Goal: Transaction & Acquisition: Purchase product/service

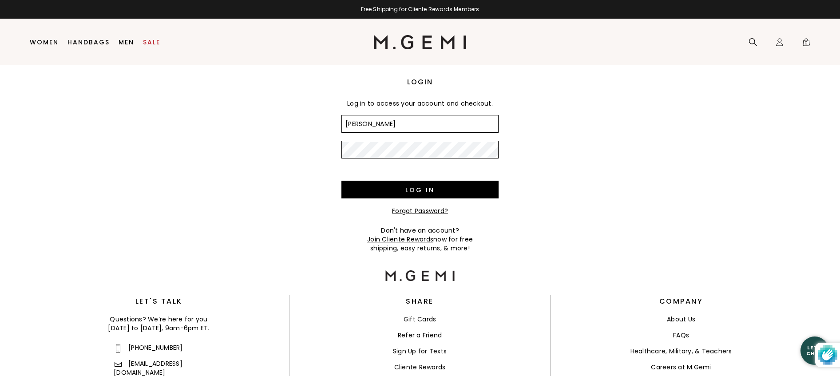
click at [387, 123] on input "jane" at bounding box center [420, 124] width 157 height 18
type input "janetr1023@gmail.com"
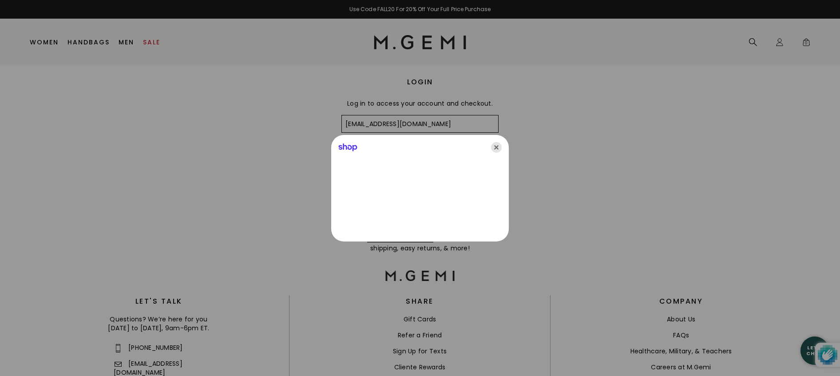
click at [496, 145] on icon "Close" at bounding box center [496, 147] width 11 height 11
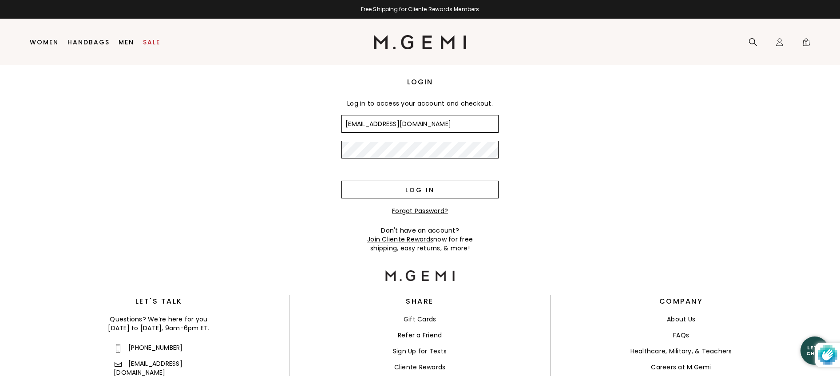
click at [444, 186] on input "Log in" at bounding box center [420, 190] width 157 height 18
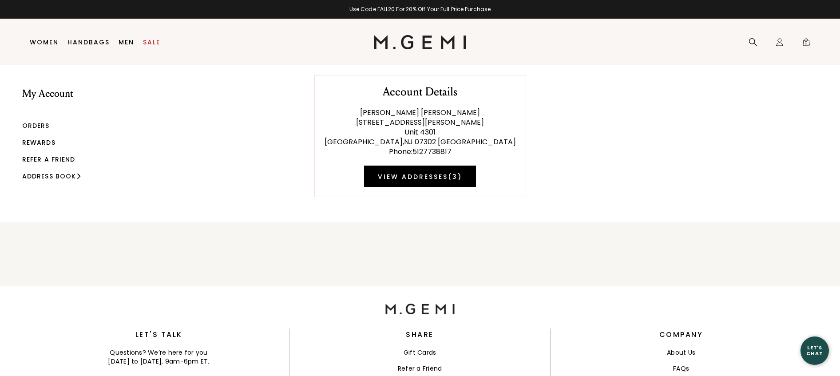
click at [38, 124] on link "Orders" at bounding box center [36, 125] width 28 height 9
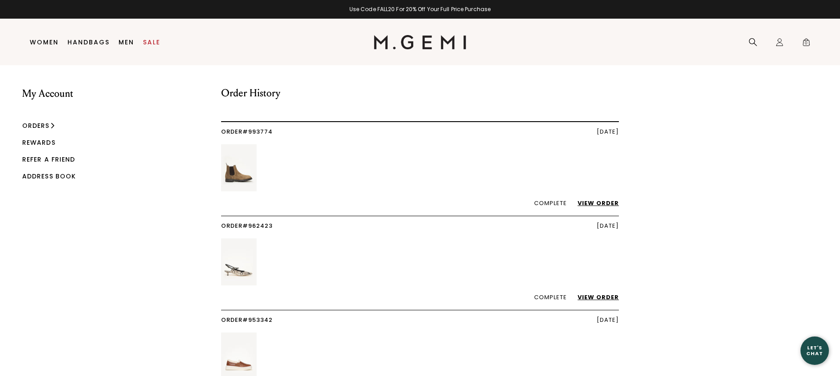
click at [600, 199] on link "View Order" at bounding box center [594, 203] width 50 height 8
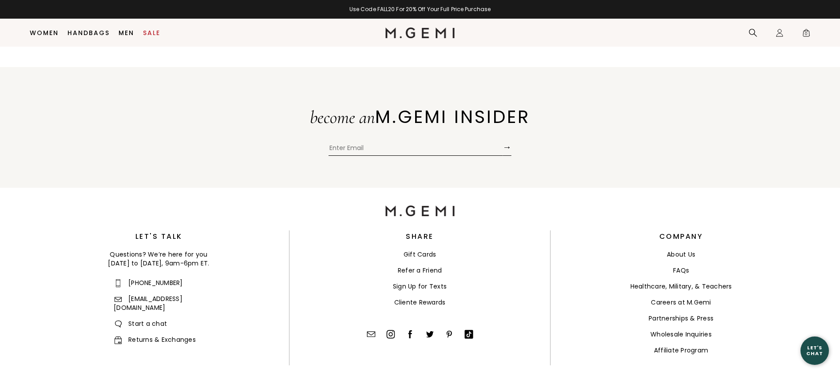
scroll to position [398, 0]
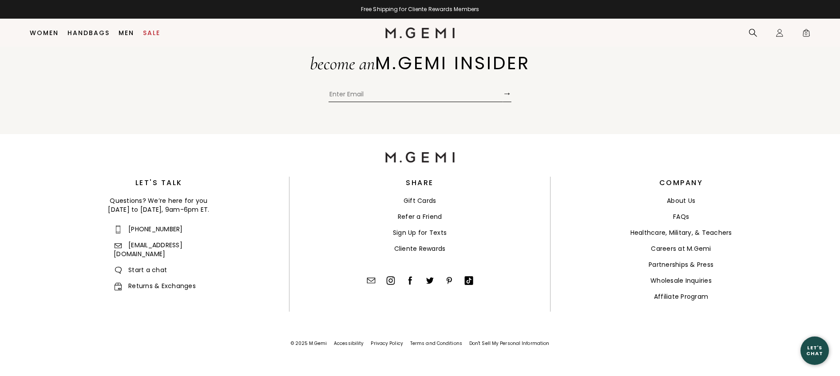
click at [139, 282] on link "Returns & Exchanges" at bounding box center [155, 286] width 82 height 9
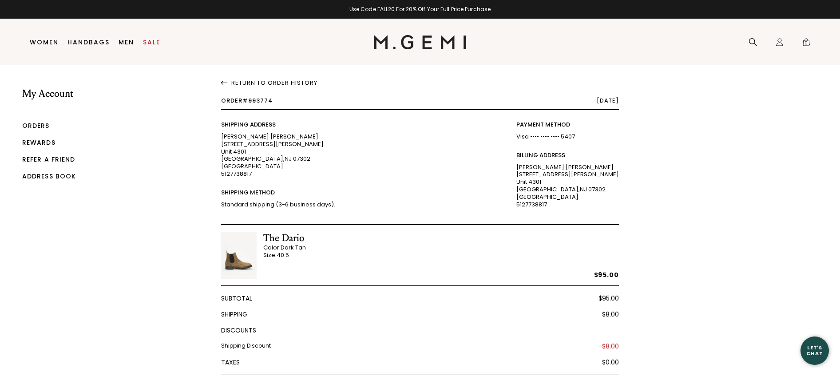
click at [254, 101] on span "Order #993774" at bounding box center [247, 100] width 52 height 8
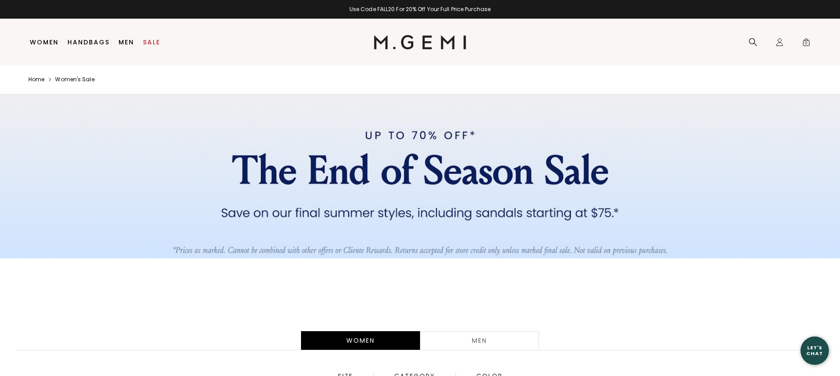
click at [467, 341] on div "Men" at bounding box center [479, 340] width 119 height 19
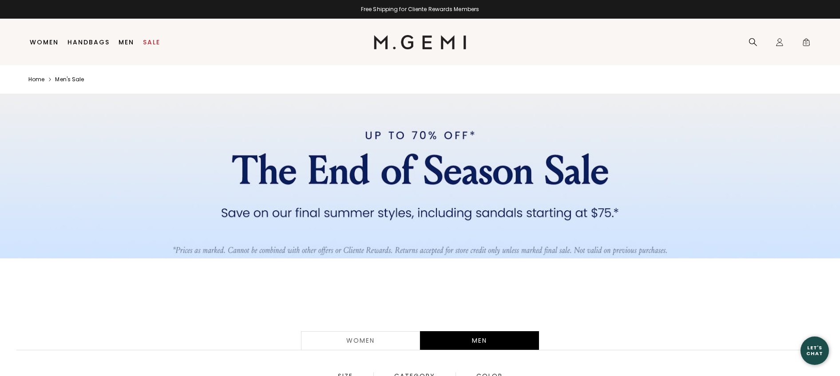
click at [366, 342] on div "Women" at bounding box center [360, 340] width 119 height 19
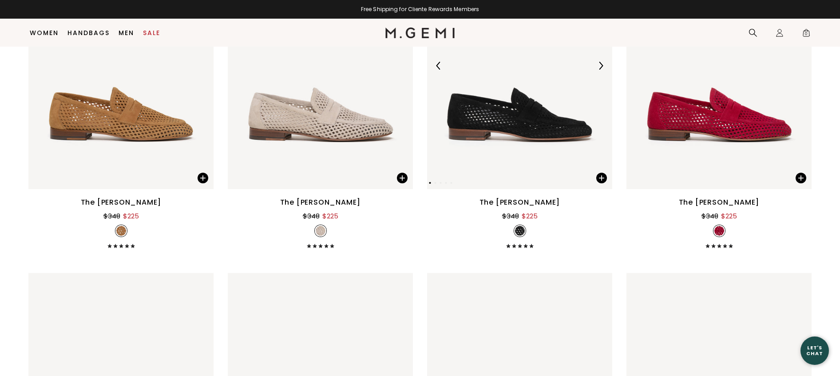
scroll to position [2513, 0]
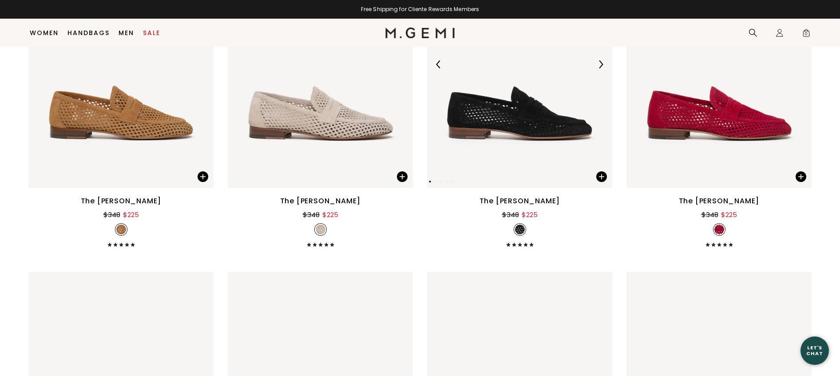
click at [509, 119] on img at bounding box center [519, 64] width 185 height 247
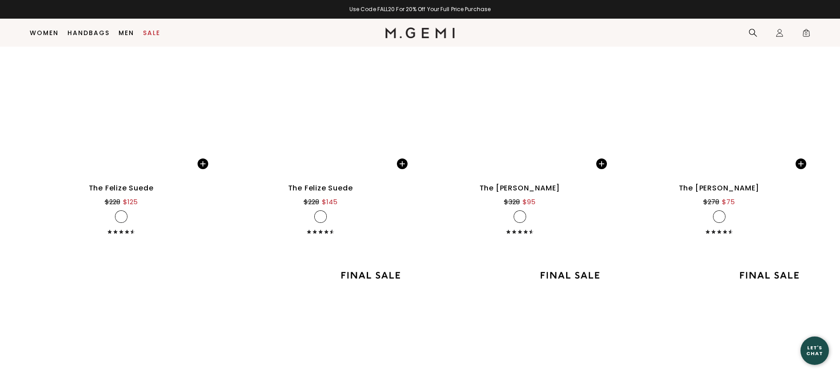
scroll to position [4845, 0]
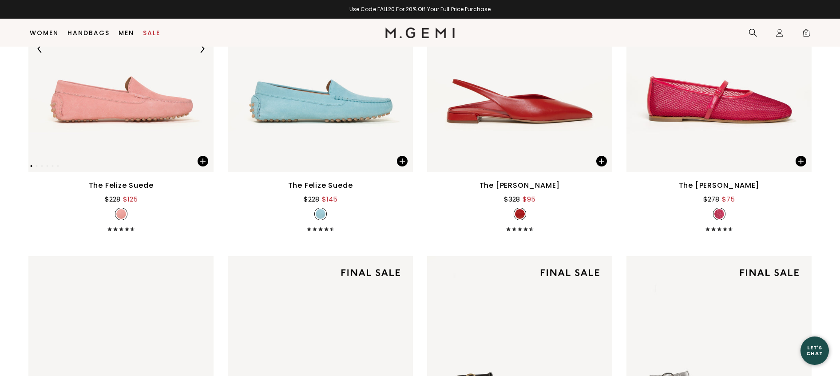
click at [177, 154] on img at bounding box center [120, 48] width 185 height 247
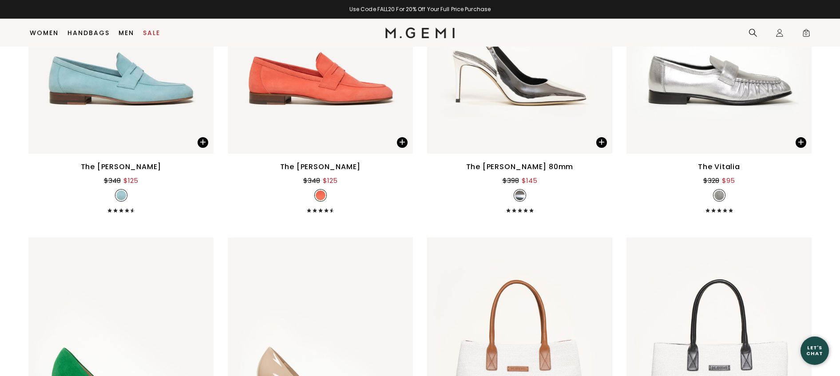
scroll to position [6853, 0]
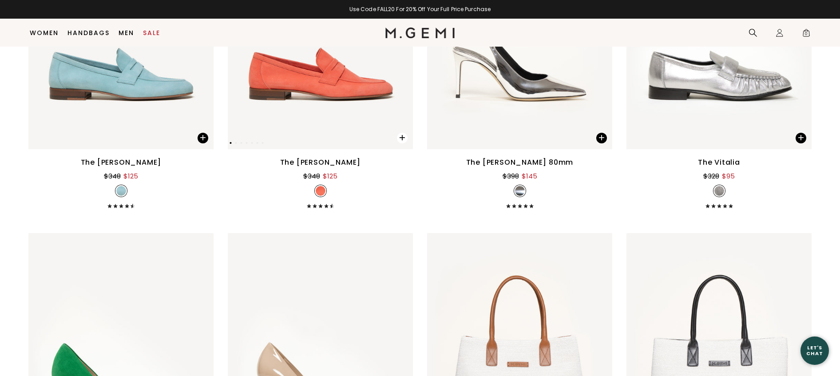
click at [400, 138] on span at bounding box center [402, 138] width 11 height 11
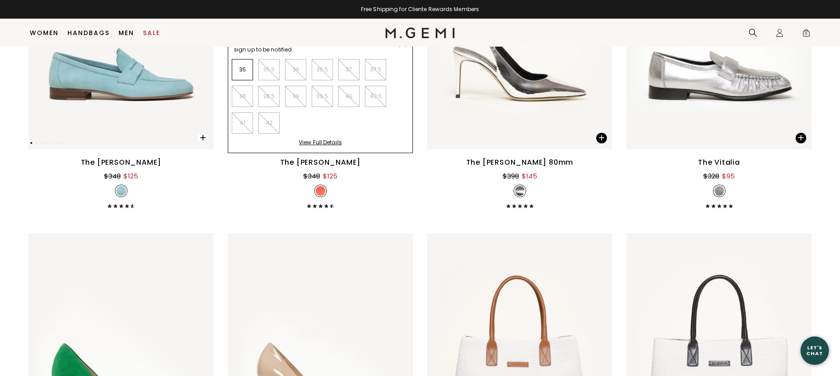
click at [204, 139] on span at bounding box center [203, 138] width 11 height 11
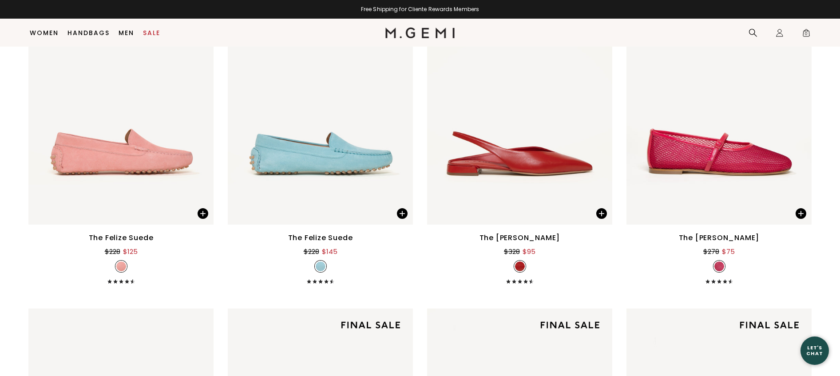
scroll to position [4789, 0]
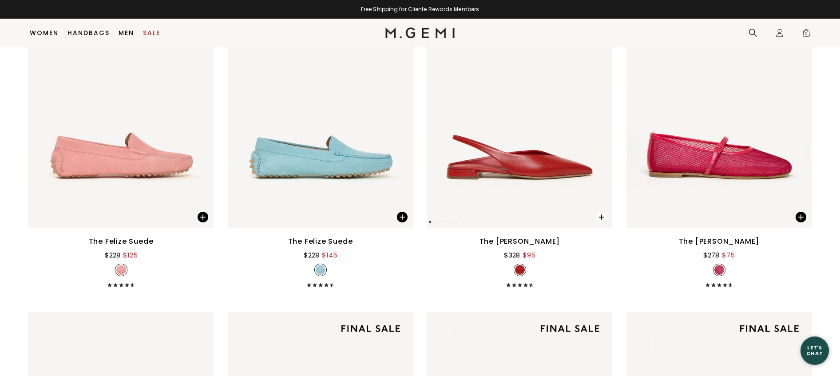
click at [601, 216] on span at bounding box center [601, 217] width 11 height 11
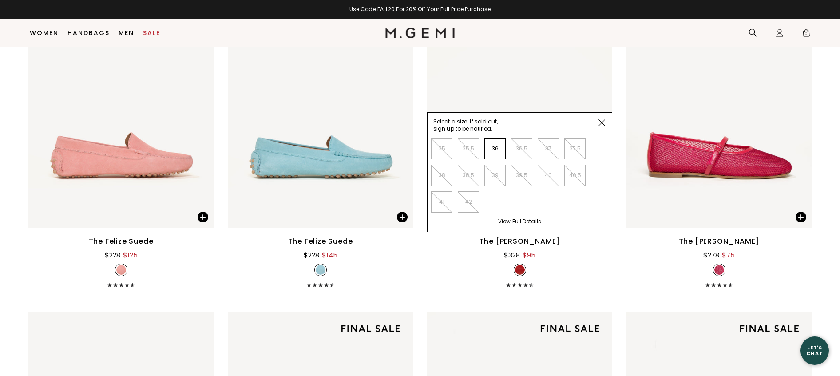
click at [600, 121] on img at bounding box center [602, 122] width 7 height 7
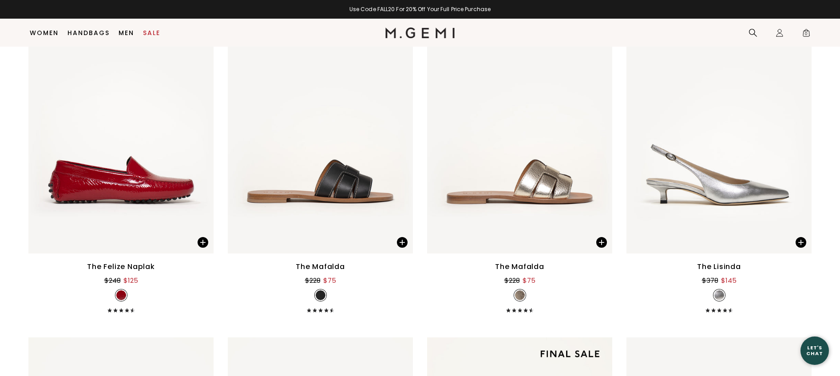
scroll to position [4429, 0]
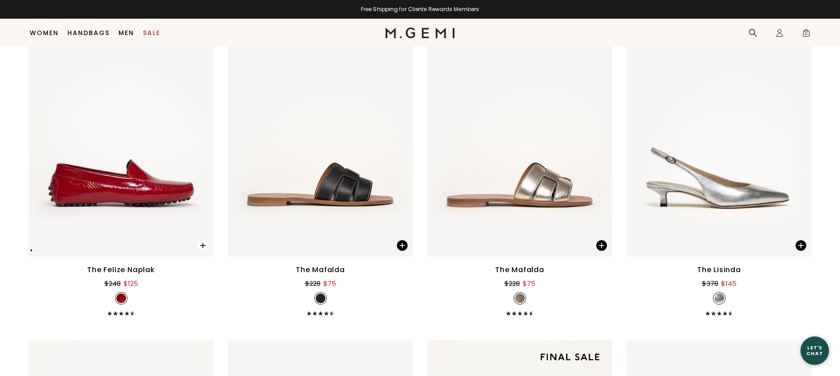
click at [203, 245] on span at bounding box center [203, 245] width 11 height 11
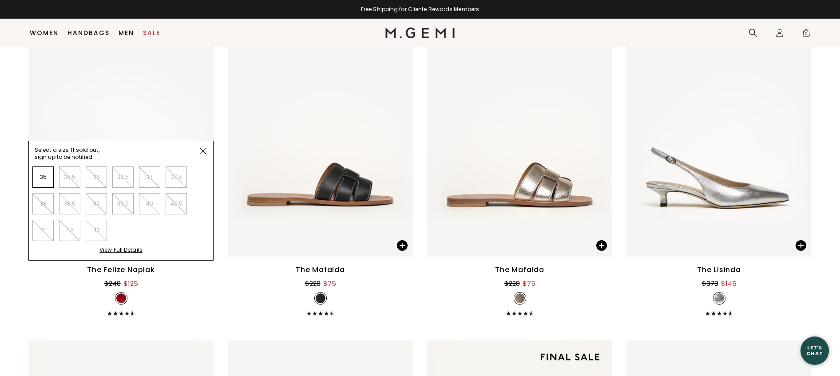
click at [202, 150] on img at bounding box center [203, 151] width 7 height 7
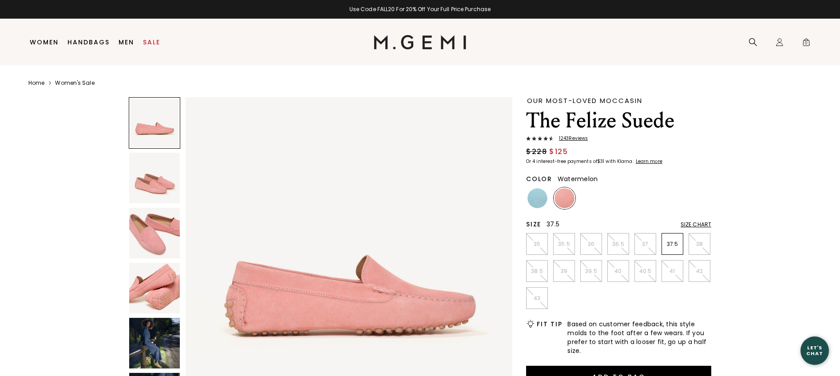
click at [674, 245] on p "37.5" at bounding box center [672, 244] width 21 height 7
click at [541, 199] on img at bounding box center [538, 198] width 20 height 20
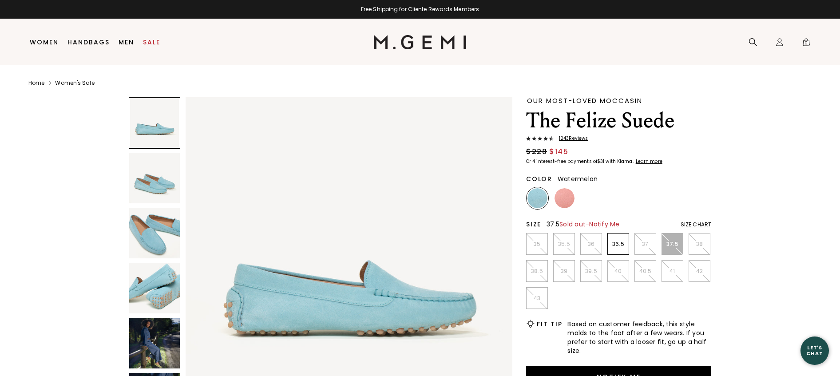
click at [564, 198] on img at bounding box center [565, 198] width 20 height 20
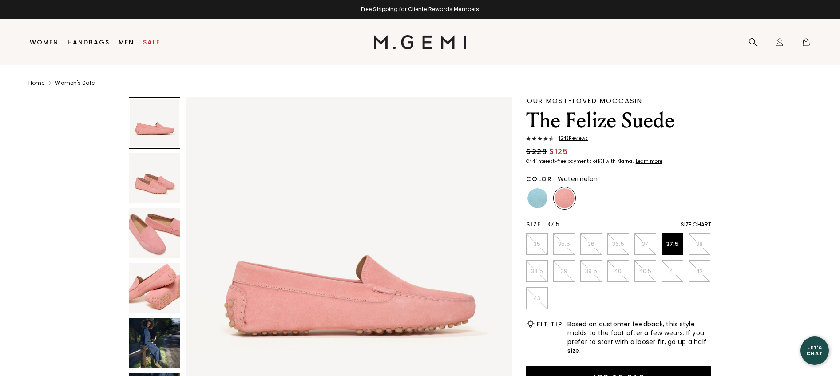
click at [146, 235] on img at bounding box center [154, 233] width 51 height 51
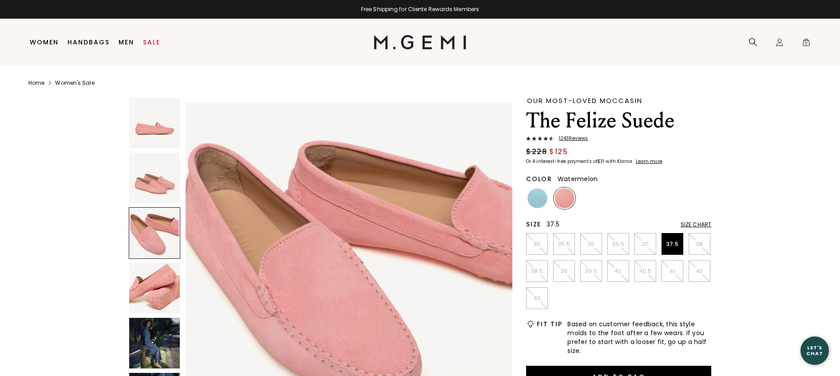
scroll to position [672, 0]
